Goal: Information Seeking & Learning: Check status

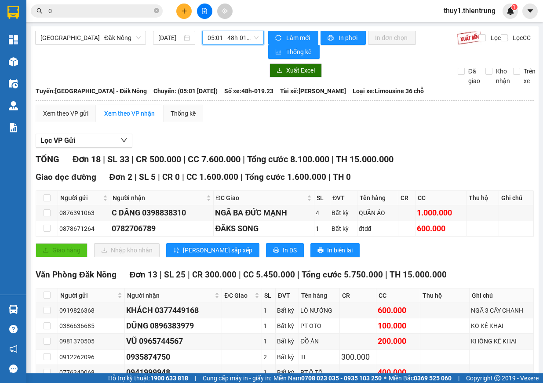
click at [226, 35] on span "05:01 - 48h-019.23" at bounding box center [232, 37] width 51 height 13
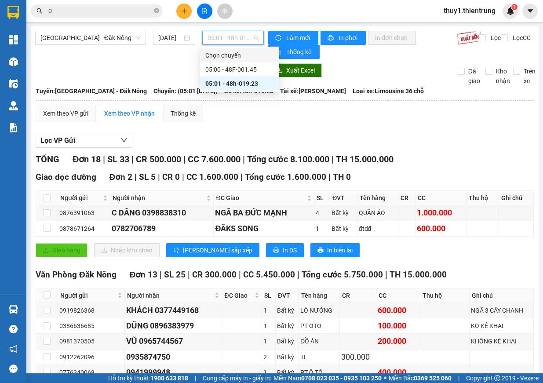
click at [415, 130] on div "Lọc VP Gửi TỔNG Đơn 18 | SL 33 | CR 500.000 | CC 7.600.000 | Tổng cước 8.100.0…" at bounding box center [285, 388] width 498 height 519
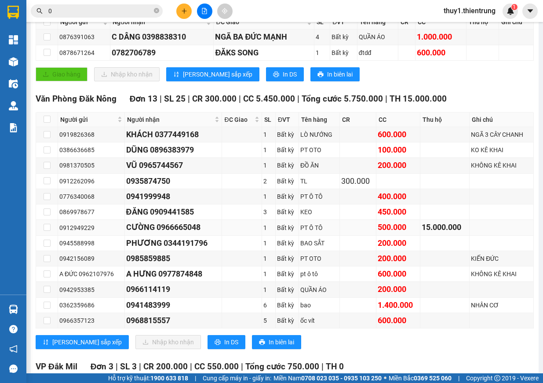
scroll to position [264, 0]
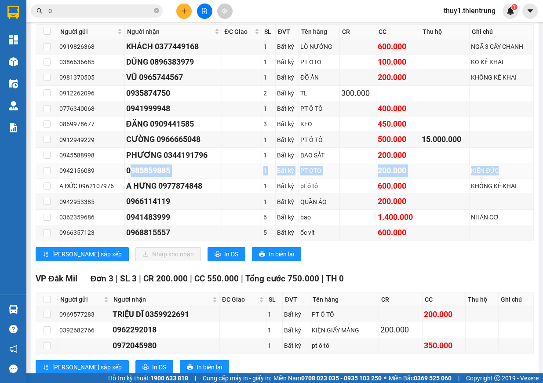
drag, startPoint x: 125, startPoint y: 170, endPoint x: 510, endPoint y: 167, distance: 384.4
click at [510, 167] on tr "0942156089 0985859885 1 Bất kỳ PT OTO 200.000 KIẾN ĐỨC" at bounding box center [284, 170] width 497 height 15
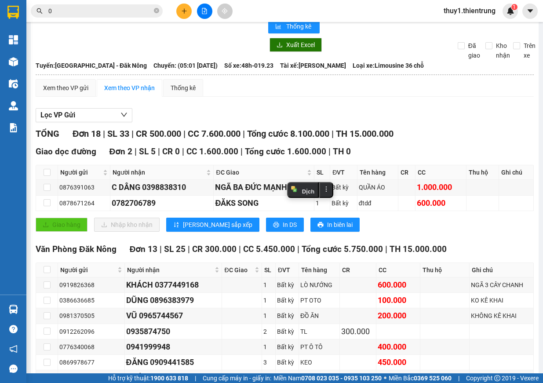
scroll to position [0, 0]
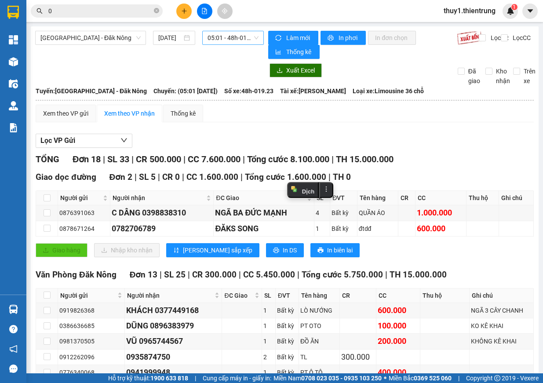
click at [232, 37] on span "05:01 - 48h-019.23" at bounding box center [232, 37] width 51 height 13
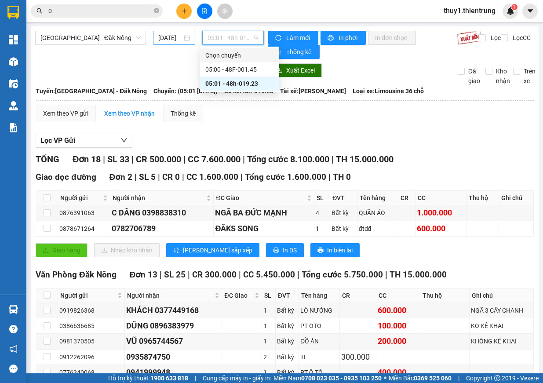
click at [167, 38] on input "[DATE]" at bounding box center [170, 38] width 24 height 10
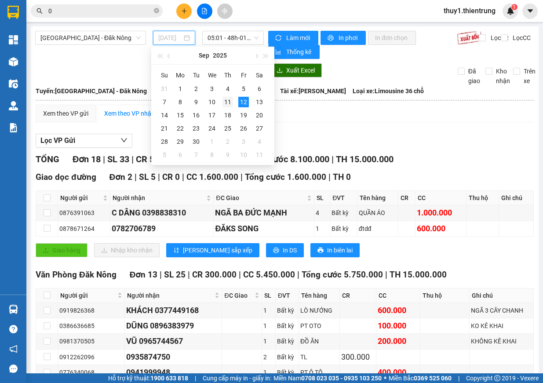
click at [228, 101] on div "11" at bounding box center [227, 102] width 11 height 11
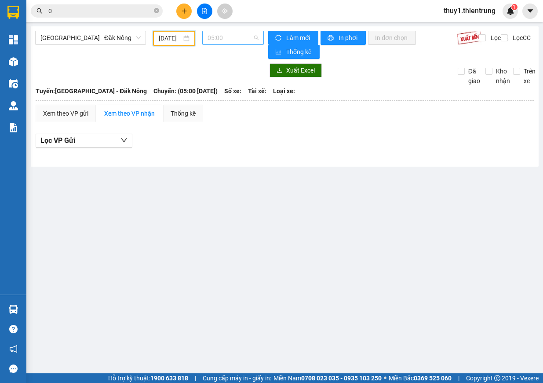
click at [238, 43] on span "05:00" at bounding box center [232, 37] width 51 height 13
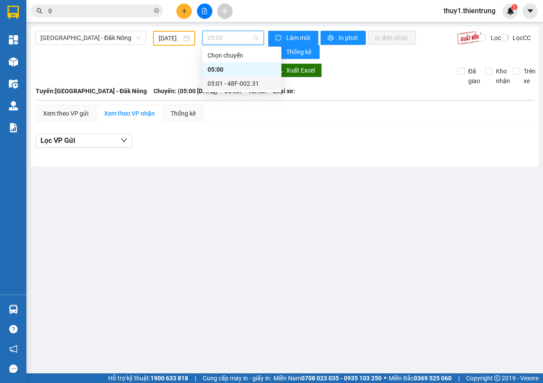
click at [255, 82] on div "05:01 - 48F-002.31" at bounding box center [241, 84] width 69 height 10
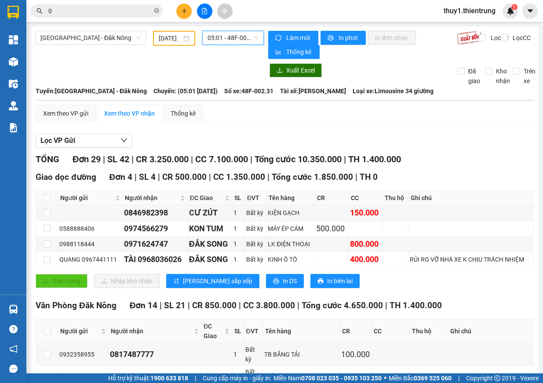
scroll to position [176, 0]
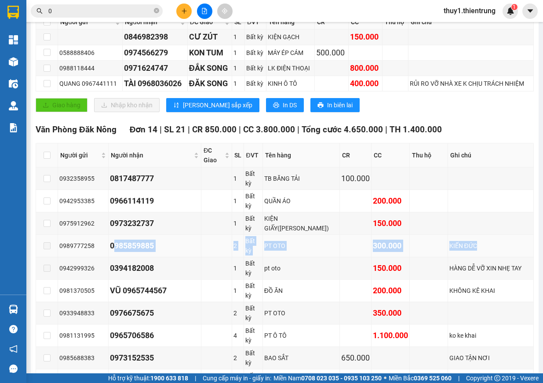
drag, startPoint x: 109, startPoint y: 245, endPoint x: 449, endPoint y: 250, distance: 340.1
click at [449, 250] on tr "0989777258 0985859885 2 Bất kỳ PT OTO 300.000 KIẾN ĐỨC" at bounding box center [284, 246] width 497 height 22
copy tr "0985859885 2 Bất kỳ PT OTO 300.000 KIẾN ĐỨC"
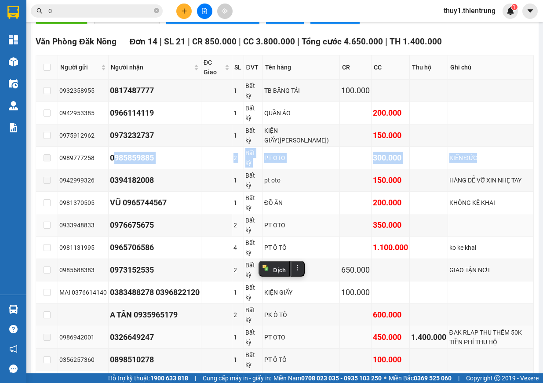
scroll to position [308, 0]
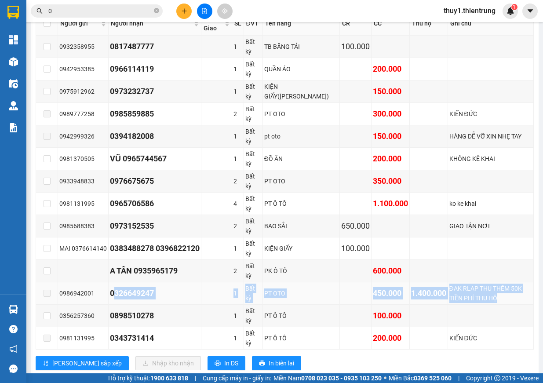
drag, startPoint x: 109, startPoint y: 293, endPoint x: 522, endPoint y: 299, distance: 413.0
click at [522, 299] on tr "0986942001 0326649247 1 Bất kỳ PT OTO 450.000 1.400.000 ĐAK RLAP THU THÊM 50K T…" at bounding box center [284, 293] width 497 height 22
copy tr "0326649247 1 Bất kỳ PT OTO 450.000 1.400.000 ĐAK RLAP THU THÊM 50K TIỀN PHÍ THU…"
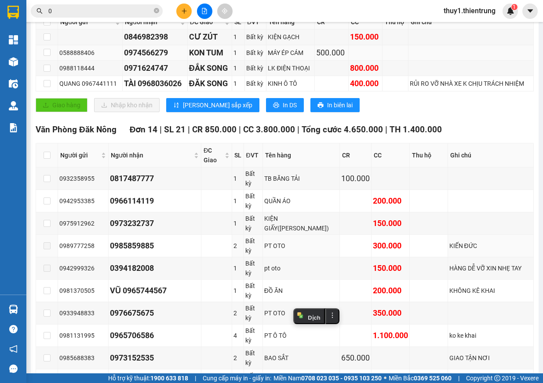
scroll to position [0, 0]
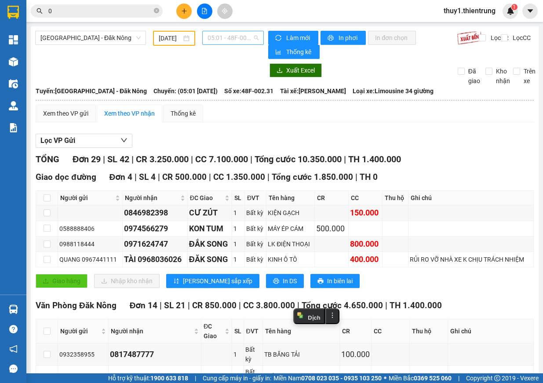
click at [235, 42] on span "05:01 - 48F-002.31" at bounding box center [232, 37] width 51 height 13
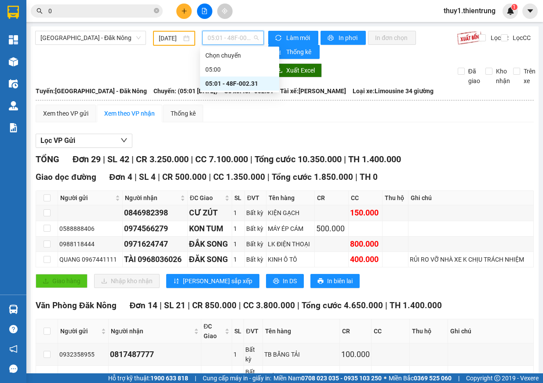
click at [169, 40] on input "[DATE]" at bounding box center [170, 38] width 23 height 10
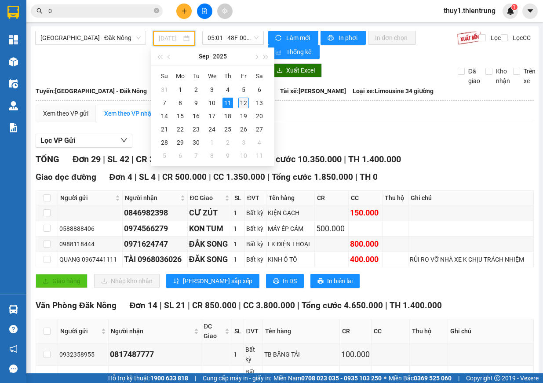
click at [244, 101] on div "12" at bounding box center [243, 103] width 11 height 11
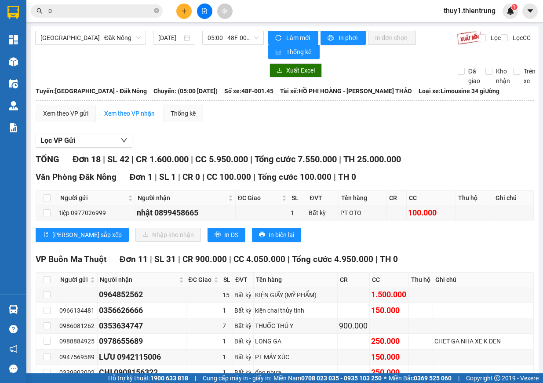
click at [215, 30] on div "[GEOGRAPHIC_DATA] - Đăk Nông [DATE] 05:00 - 48F-001.45 Làm mới In phơi In đơn c…" at bounding box center [284, 341] width 507 height 631
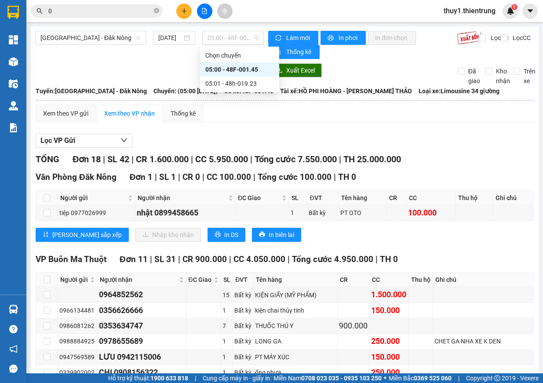
drag, startPoint x: 219, startPoint y: 32, endPoint x: 225, endPoint y: 50, distance: 19.0
click at [220, 32] on span "05:00 - 48F-001.45" at bounding box center [232, 37] width 51 height 13
click at [226, 80] on div "05:01 - 48h-019.23" at bounding box center [239, 84] width 69 height 10
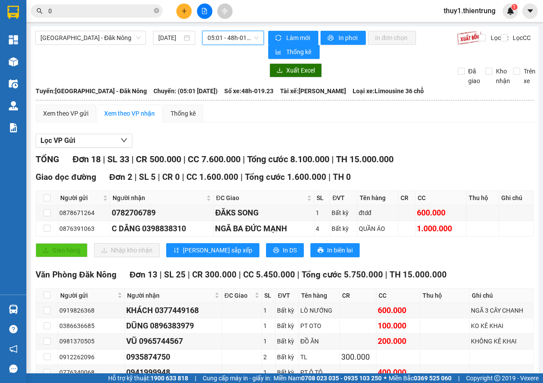
scroll to position [220, 0]
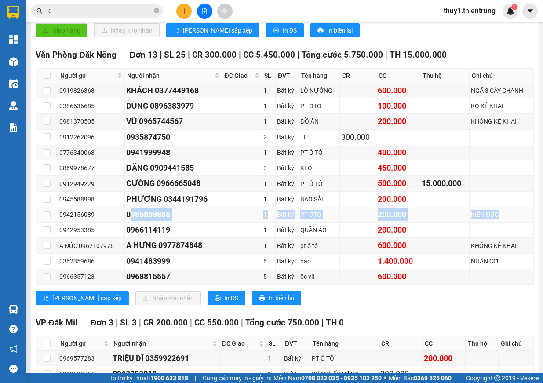
drag, startPoint x: 124, startPoint y: 213, endPoint x: 494, endPoint y: 217, distance: 369.5
click at [494, 217] on tr "0942156089 0985859885 1 Bất kỳ PT OTO 200.000 KIẾN ĐỨC" at bounding box center [284, 214] width 497 height 15
copy tr "0985859885 1 Bất kỳ PT OTO 200.000 KIẾN ĐỨC"
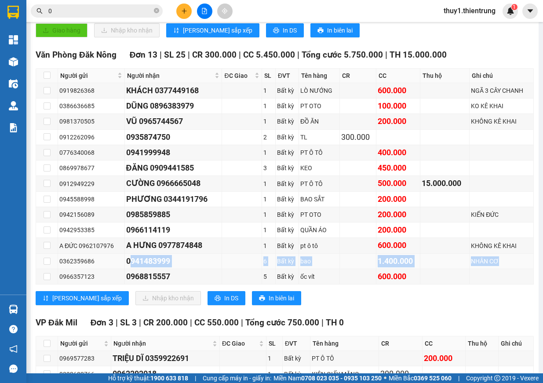
drag, startPoint x: 134, startPoint y: 260, endPoint x: 503, endPoint y: 257, distance: 368.6
click at [503, 257] on tr "0362359686 0941483999 6 Bất kỳ bao 1.400.000 NHÂN CƠ" at bounding box center [284, 260] width 497 height 15
copy tr "0941483999 6 Bất kỳ bao 1.400.000 NHÂN CƠ"
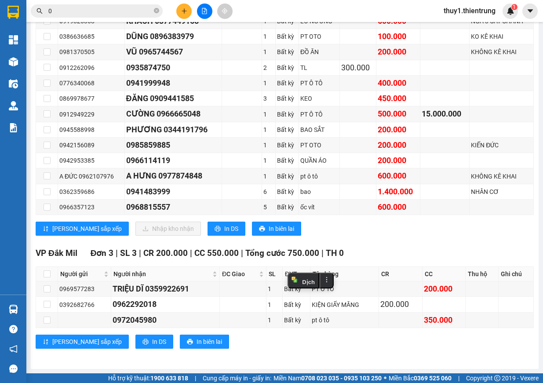
click at [403, 236] on div "[GEOGRAPHIC_DATA] 13 | SL 25 | CR 300.000 | CC 5.450.000 | Tổng cước 5.750.000 …" at bounding box center [285, 111] width 498 height 264
click at [206, 10] on icon "file-add" at bounding box center [204, 11] width 5 height 6
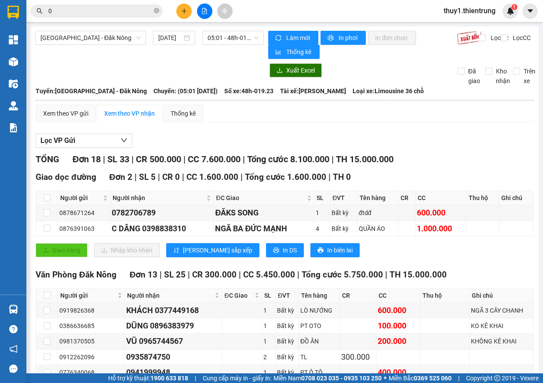
drag, startPoint x: 103, startPoint y: 37, endPoint x: 80, endPoint y: 83, distance: 50.7
click at [101, 37] on span "[GEOGRAPHIC_DATA] - Đăk Nông" at bounding box center [90, 37] width 100 height 13
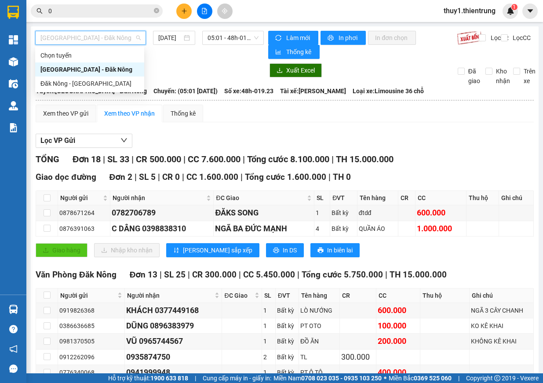
click at [86, 69] on div "[GEOGRAPHIC_DATA] - Đăk Nông" at bounding box center [89, 70] width 98 height 10
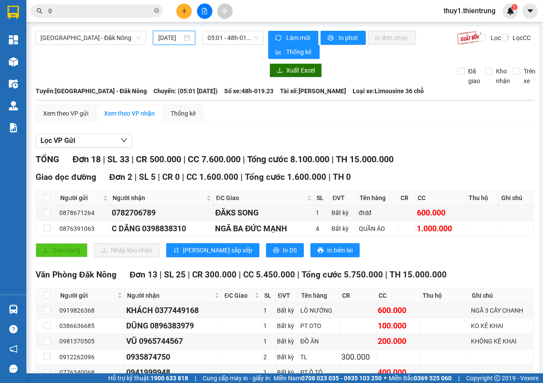
click at [164, 36] on input "[DATE]" at bounding box center [170, 38] width 24 height 10
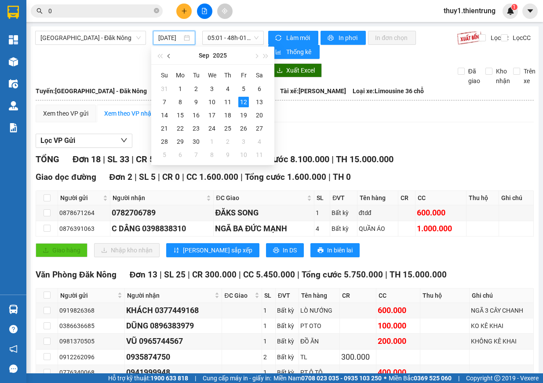
click at [170, 59] on button "button" at bounding box center [169, 56] width 10 height 18
click at [215, 117] on div "13" at bounding box center [211, 115] width 11 height 11
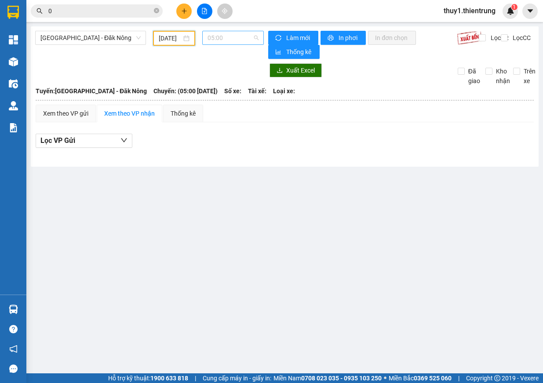
click at [242, 40] on span "05:00" at bounding box center [232, 37] width 51 height 13
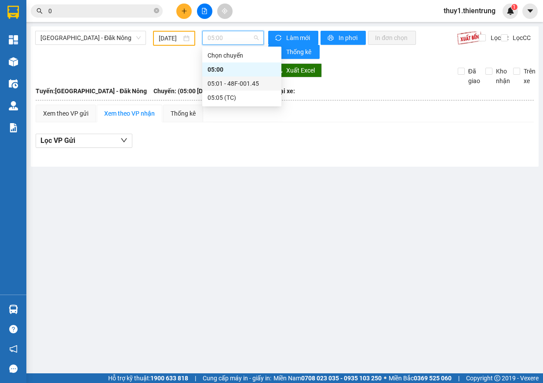
click at [236, 86] on div "05:01 - 48F-001.45" at bounding box center [241, 84] width 69 height 10
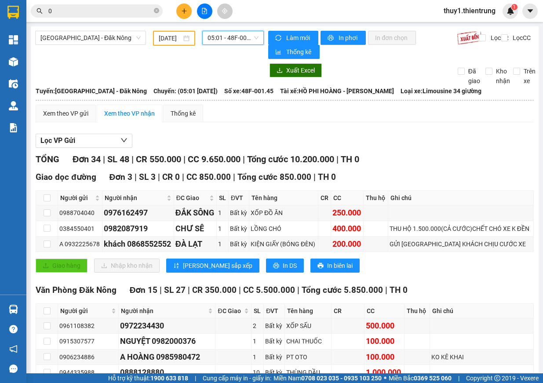
click at [169, 40] on input "[DATE]" at bounding box center [170, 38] width 23 height 10
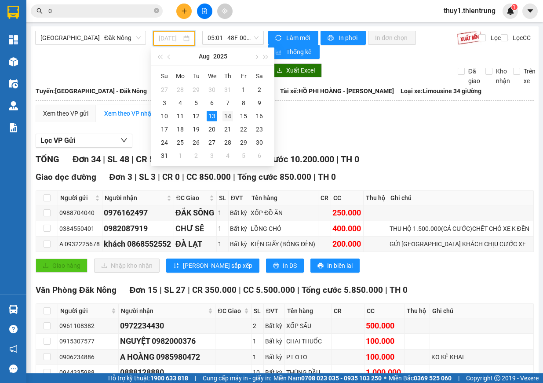
click at [228, 116] on div "14" at bounding box center [227, 116] width 11 height 11
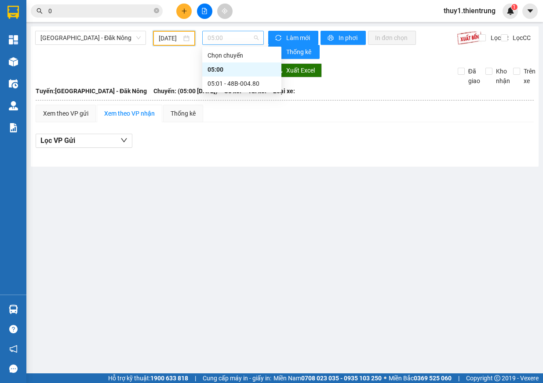
click at [230, 37] on span "05:00" at bounding box center [232, 37] width 51 height 13
click at [235, 81] on div "05:01 - 48B-004.80" at bounding box center [241, 84] width 69 height 10
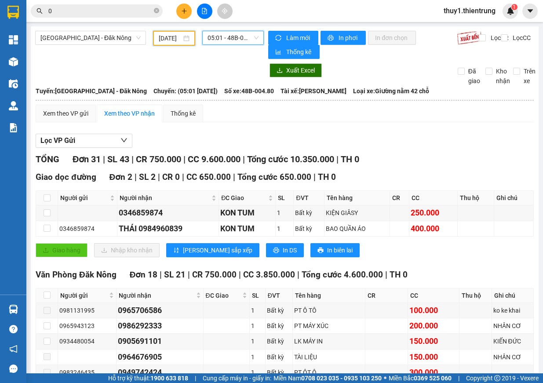
click at [170, 34] on input "[DATE]" at bounding box center [170, 38] width 23 height 10
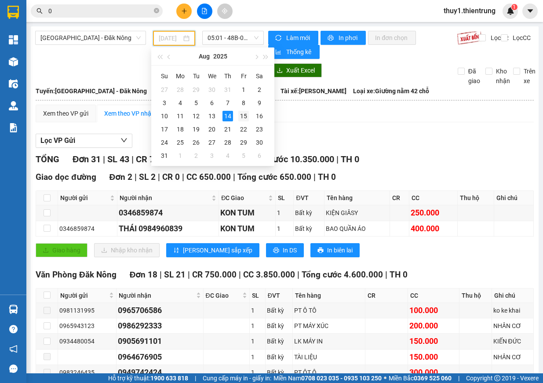
click at [243, 116] on div "15" at bounding box center [243, 116] width 11 height 11
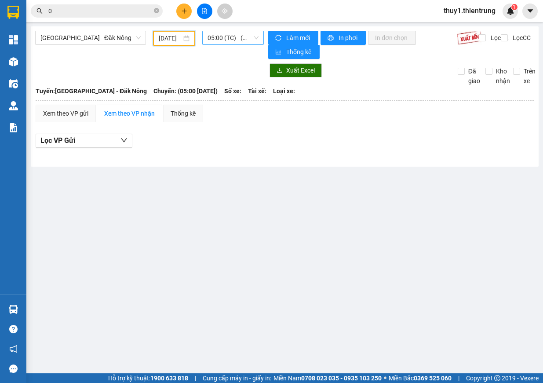
click at [242, 36] on span "05:00 (TC) - (Đã hủy)" at bounding box center [232, 37] width 51 height 13
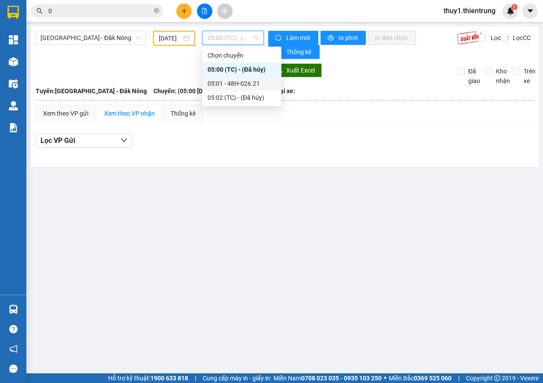
click at [247, 77] on div "05:01 - 48H-026.21" at bounding box center [241, 83] width 79 height 14
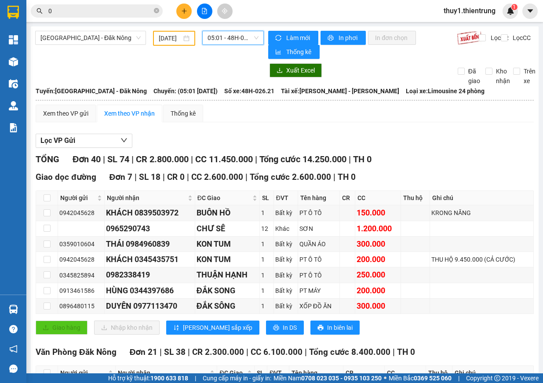
click at [164, 40] on input "[DATE]" at bounding box center [170, 38] width 23 height 10
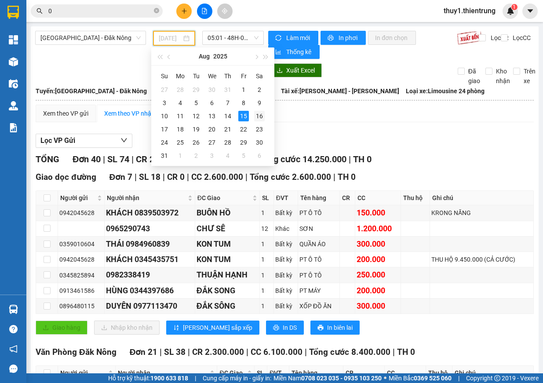
click at [265, 113] on td "16" at bounding box center [259, 115] width 16 height 13
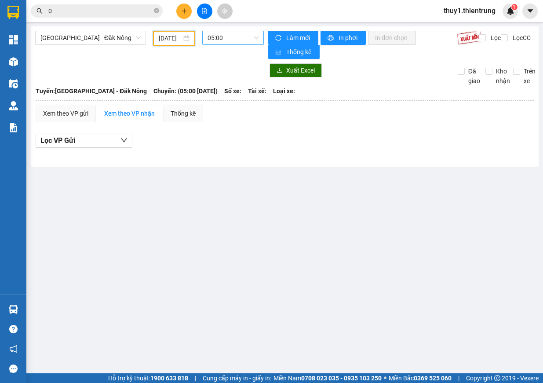
click at [236, 32] on span "05:00" at bounding box center [232, 37] width 51 height 13
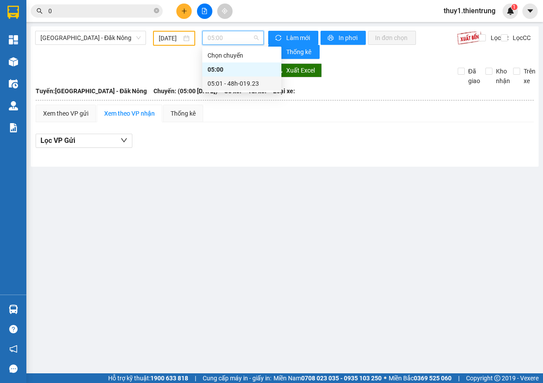
click at [250, 84] on div "05:01 - 48h-019.23" at bounding box center [241, 84] width 69 height 10
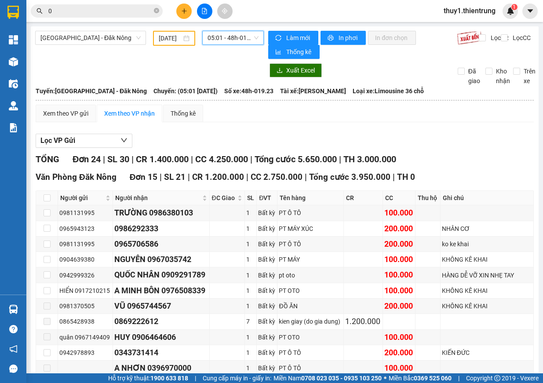
click at [170, 40] on input "[DATE]" at bounding box center [170, 38] width 23 height 10
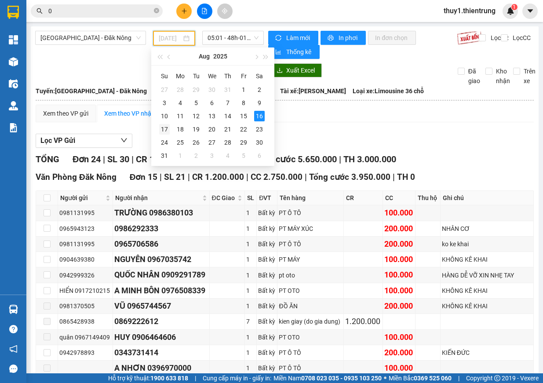
click at [166, 131] on div "17" at bounding box center [164, 129] width 11 height 11
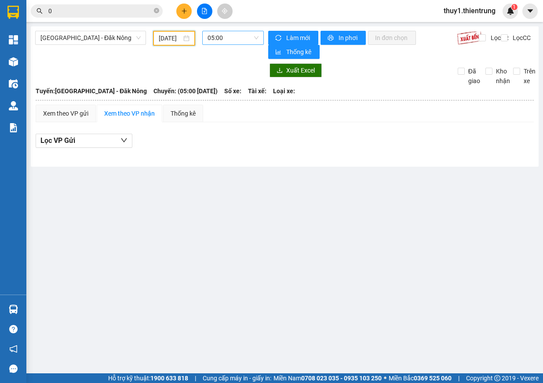
click at [231, 35] on span "05:00" at bounding box center [232, 37] width 51 height 13
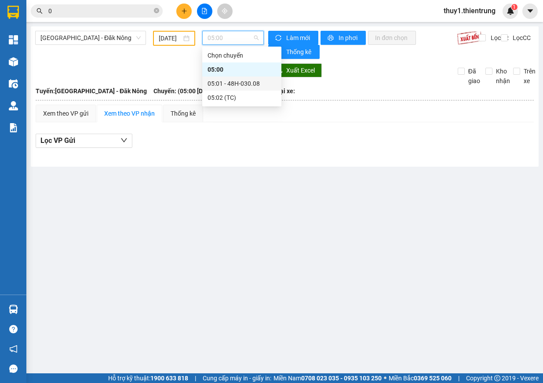
click at [251, 84] on div "05:01 - 48H-030.08" at bounding box center [241, 84] width 69 height 10
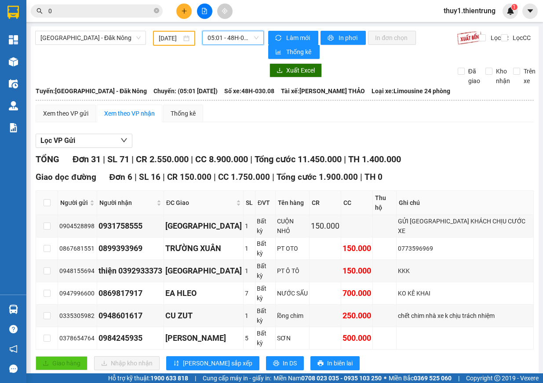
click at [227, 36] on span "05:01 - 48H-030.08" at bounding box center [232, 37] width 51 height 13
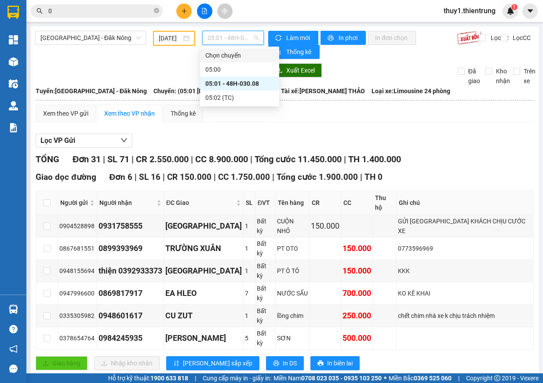
click at [174, 40] on input "[DATE]" at bounding box center [170, 38] width 23 height 10
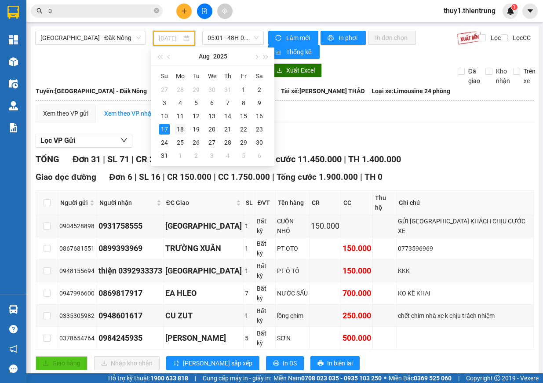
click at [183, 131] on div "18" at bounding box center [180, 129] width 11 height 11
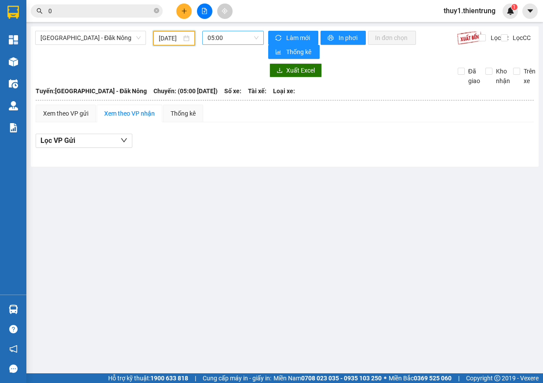
click at [235, 37] on span "05:00" at bounding box center [232, 37] width 51 height 13
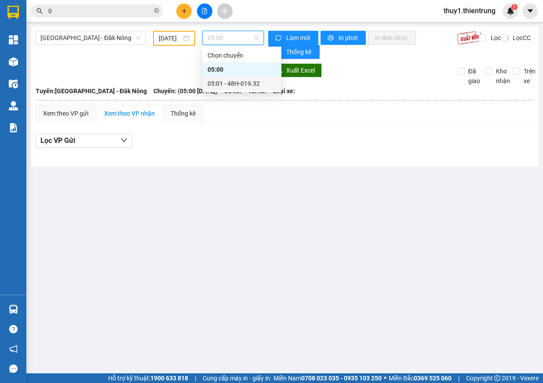
click at [248, 83] on div "05:01 - 48H-019.32" at bounding box center [241, 84] width 69 height 10
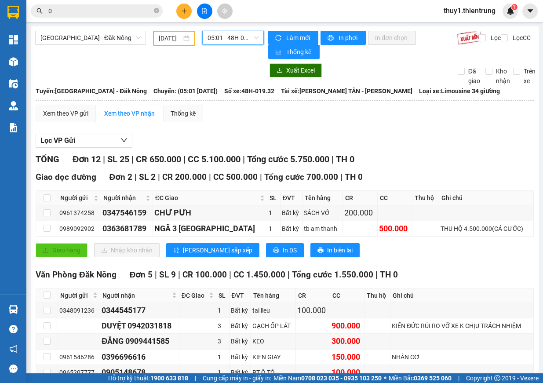
click at [172, 40] on input "[DATE]" at bounding box center [170, 38] width 23 height 10
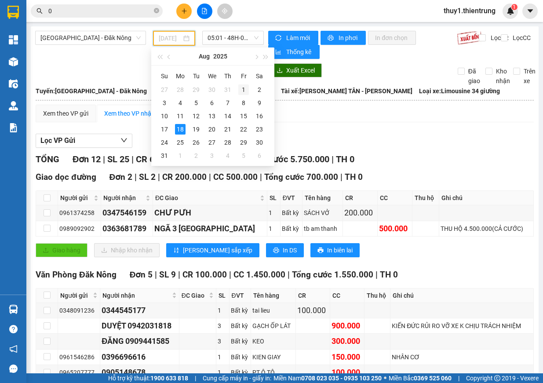
click at [244, 91] on div "1" at bounding box center [243, 89] width 11 height 11
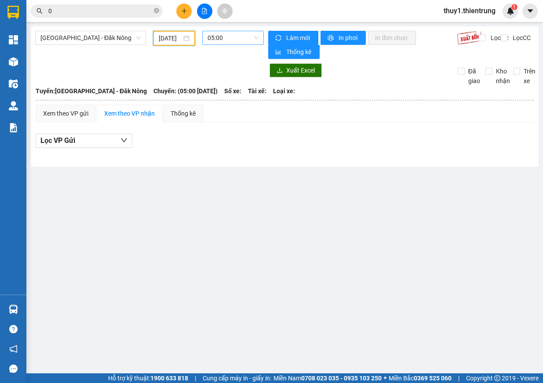
click at [235, 40] on span "05:00" at bounding box center [232, 37] width 51 height 13
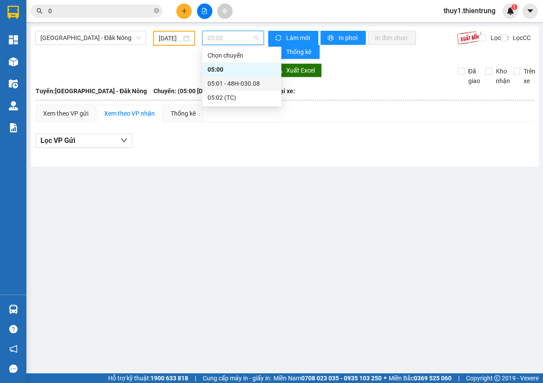
click at [246, 80] on div "05:01 - 48H-030.08" at bounding box center [241, 84] width 69 height 10
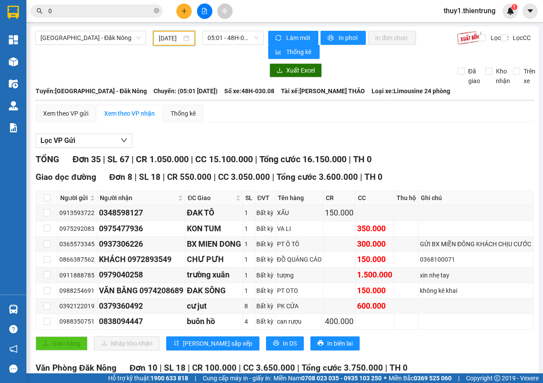
click at [165, 39] on input "[DATE]" at bounding box center [170, 38] width 23 height 10
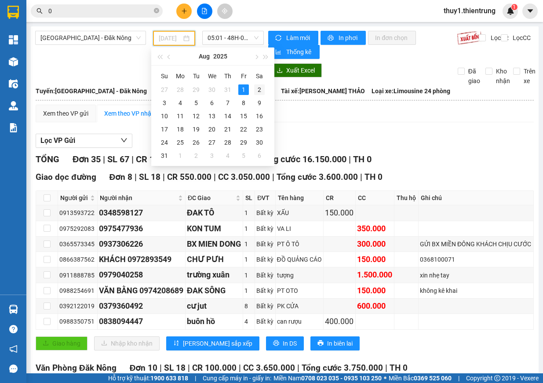
click at [261, 93] on div "2" at bounding box center [259, 89] width 11 height 11
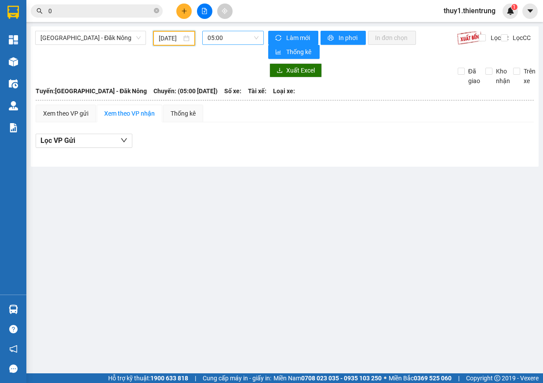
click at [240, 33] on span "05:00" at bounding box center [232, 37] width 51 height 13
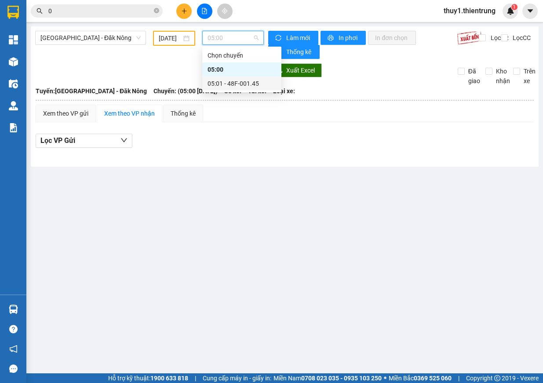
click at [253, 85] on div "05:01 - 48F-001.45" at bounding box center [241, 84] width 69 height 10
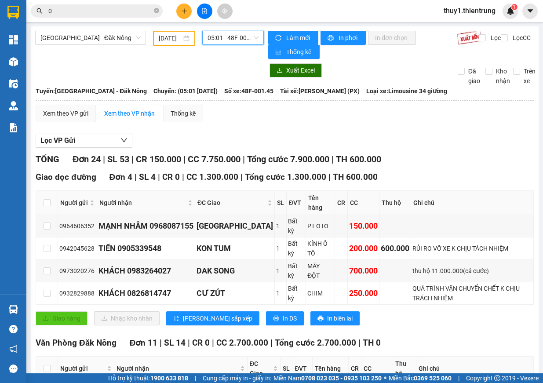
click at [169, 38] on input "[DATE]" at bounding box center [170, 38] width 23 height 10
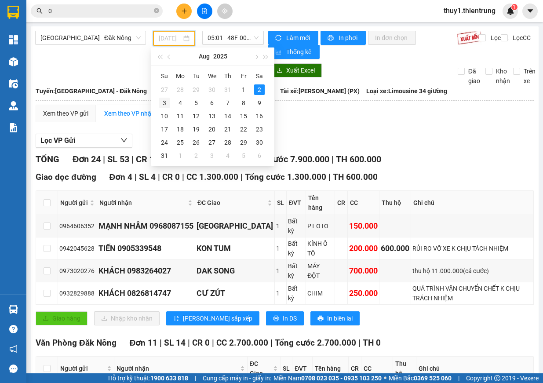
click at [164, 104] on div "3" at bounding box center [164, 103] width 11 height 11
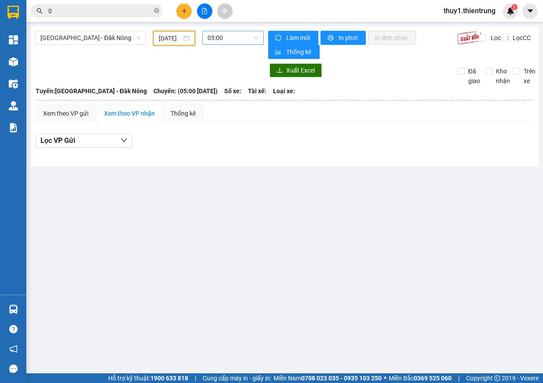
click at [228, 40] on span "05:00" at bounding box center [232, 37] width 51 height 13
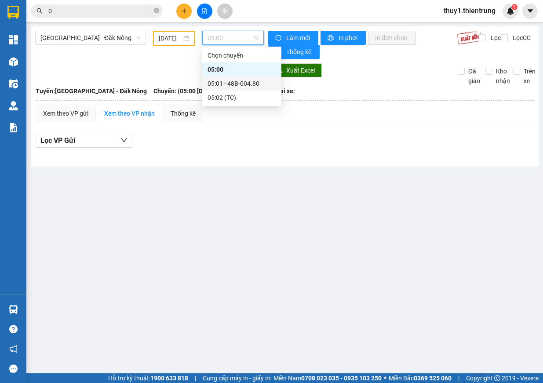
click at [251, 83] on div "05:01 - 48B-004.80" at bounding box center [241, 84] width 69 height 10
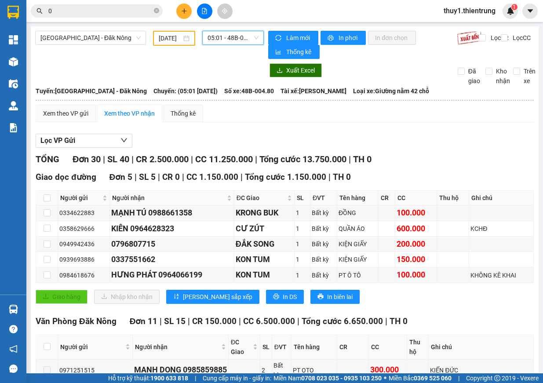
click at [168, 39] on input "[DATE]" at bounding box center [170, 38] width 23 height 10
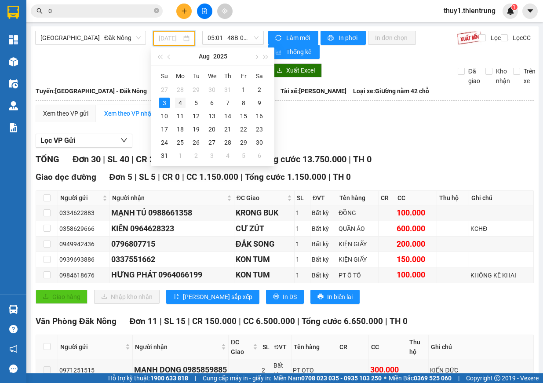
click at [177, 104] on div "4" at bounding box center [180, 103] width 11 height 11
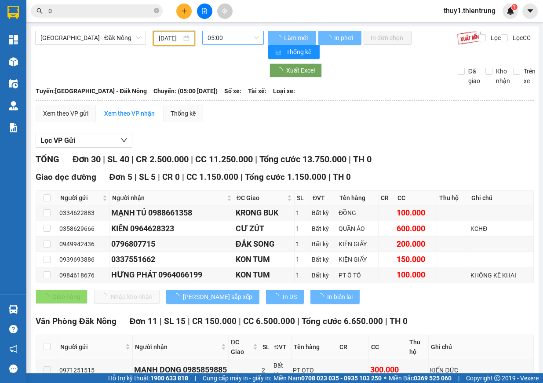
type input "[DATE]"
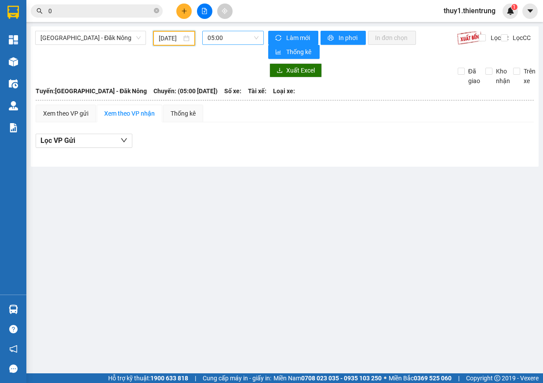
click at [228, 40] on span "05:00" at bounding box center [232, 37] width 51 height 13
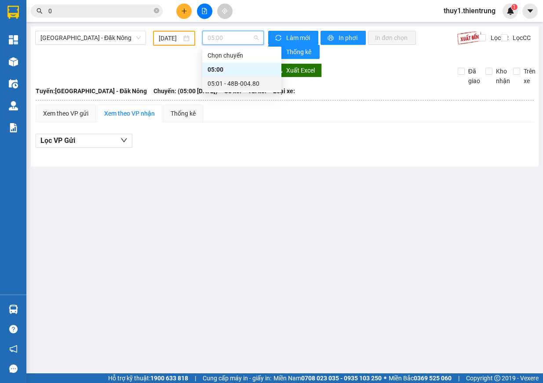
click at [249, 83] on div "05:01 - 48B-004.80" at bounding box center [241, 84] width 69 height 10
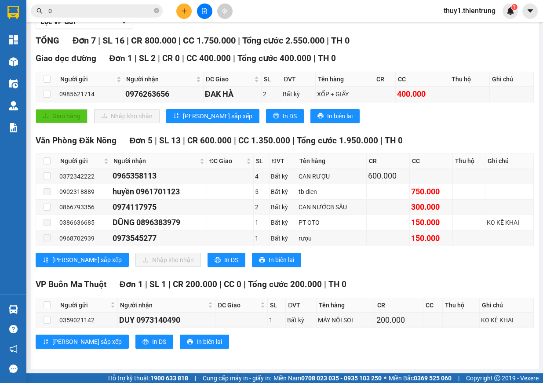
scroll to position [75, 0]
